Goal: Task Accomplishment & Management: Manage account settings

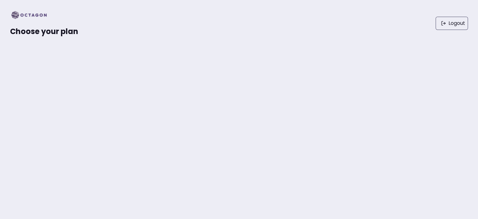
click at [31, 11] on img at bounding box center [31, 15] width 42 height 10
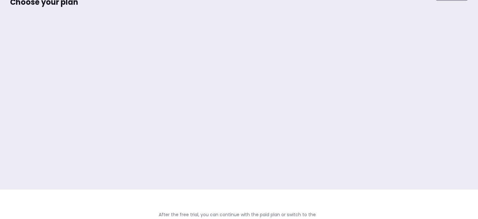
scroll to position [34, 0]
